Goal: Task Accomplishment & Management: Check status

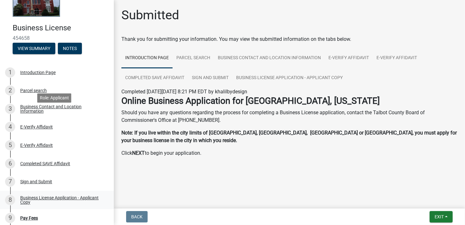
scroll to position [76, 0]
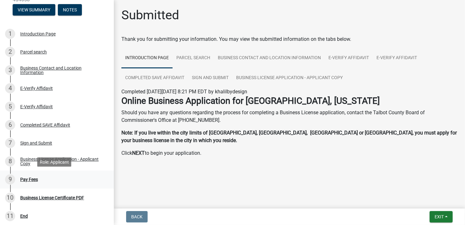
click at [33, 179] on div "Pay Fees" at bounding box center [29, 179] width 18 height 4
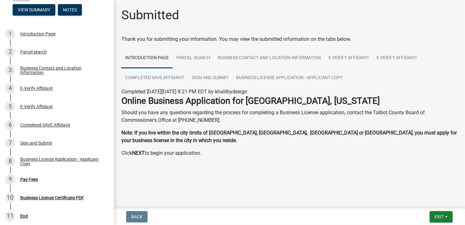
click at [210, 102] on strong "Online Business Application for [GEOGRAPHIC_DATA], [US_STATE]" at bounding box center [250, 101] width 258 height 10
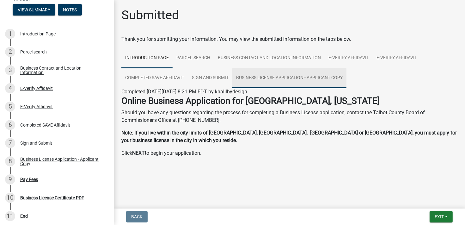
click at [268, 79] on link "Business License Application - Applicant Copy" at bounding box center [289, 78] width 114 height 20
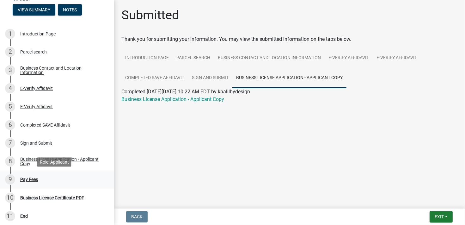
click at [31, 179] on div "Pay Fees" at bounding box center [29, 179] width 18 height 4
click at [40, 197] on div "Business License Certificate PDF" at bounding box center [52, 197] width 64 height 4
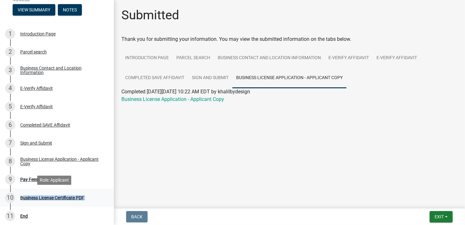
click at [40, 197] on div "Business License Certificate PDF" at bounding box center [52, 197] width 64 height 4
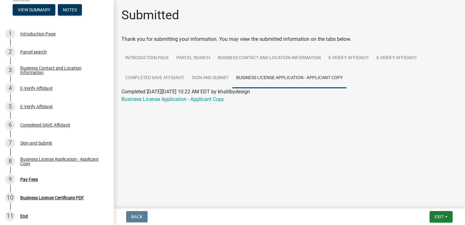
click at [183, 151] on main "Submitted Thank you for submitting your information. You may view the submitted…" at bounding box center [289, 103] width 351 height 206
